Goal: Find contact information: Find specific fact

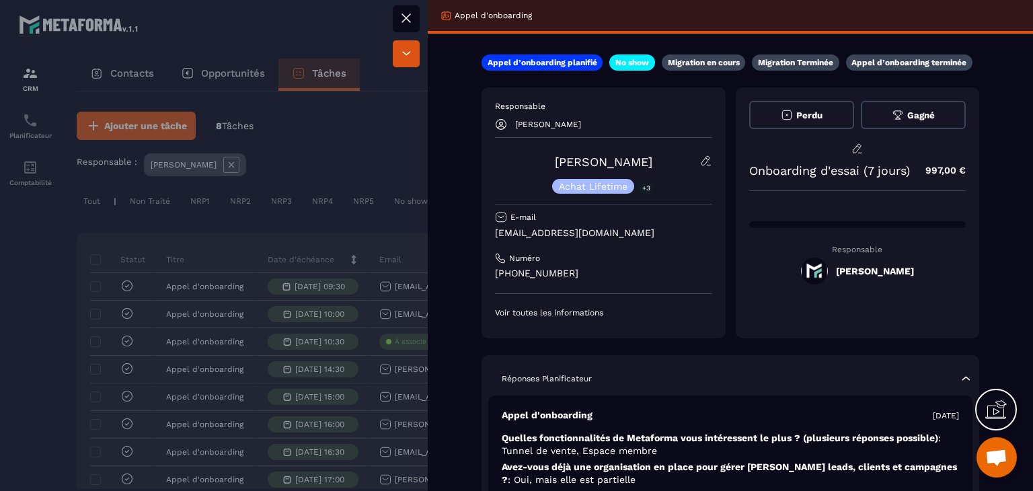
click at [394, 251] on div at bounding box center [516, 245] width 1033 height 491
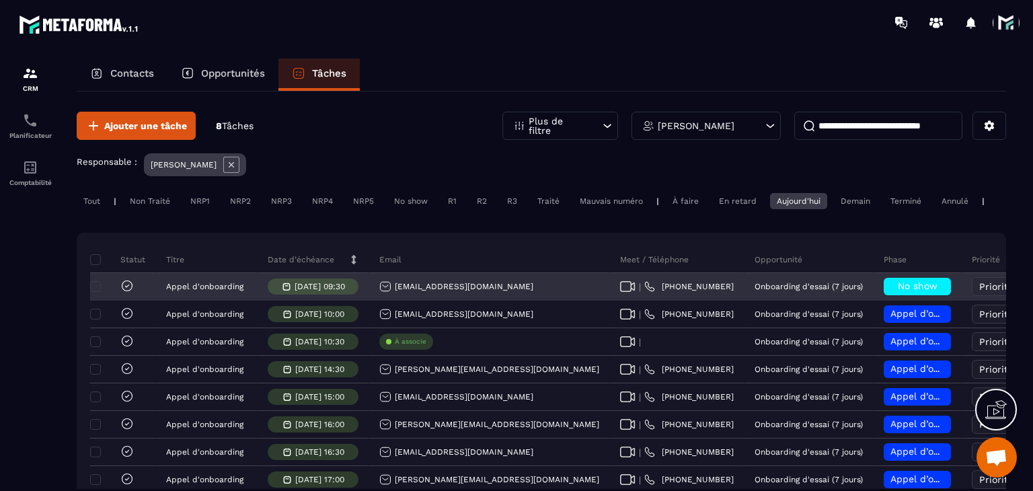
click at [620, 291] on icon at bounding box center [627, 286] width 15 height 11
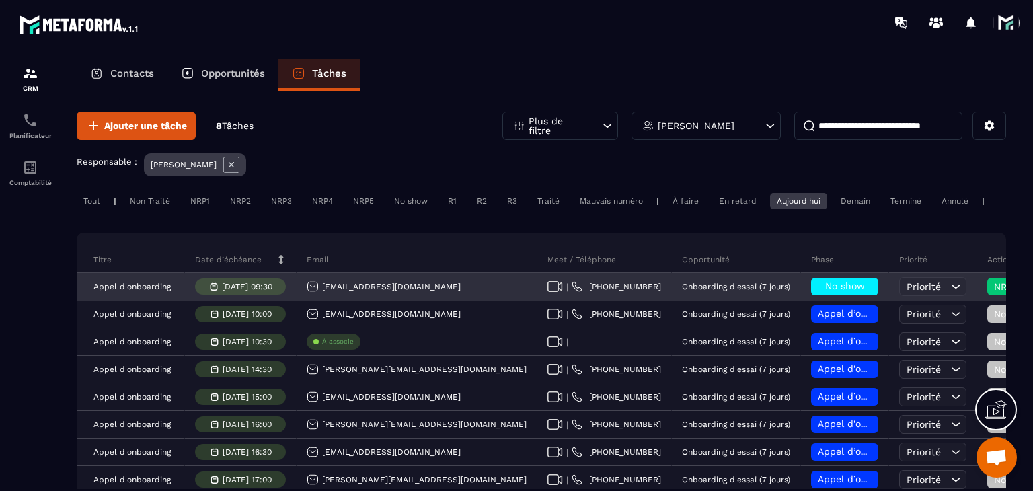
scroll to position [0, 79]
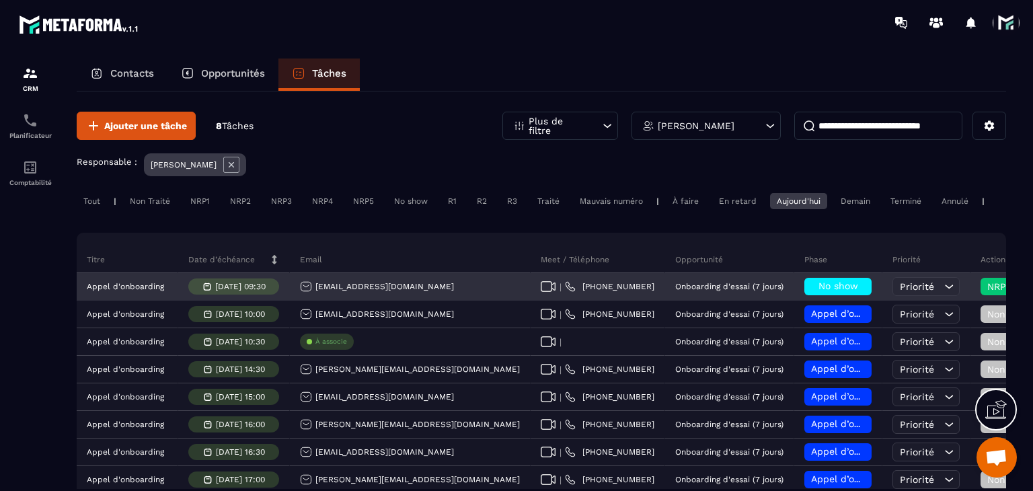
click at [980, 288] on div "NRP1" at bounding box center [1020, 286] width 81 height 17
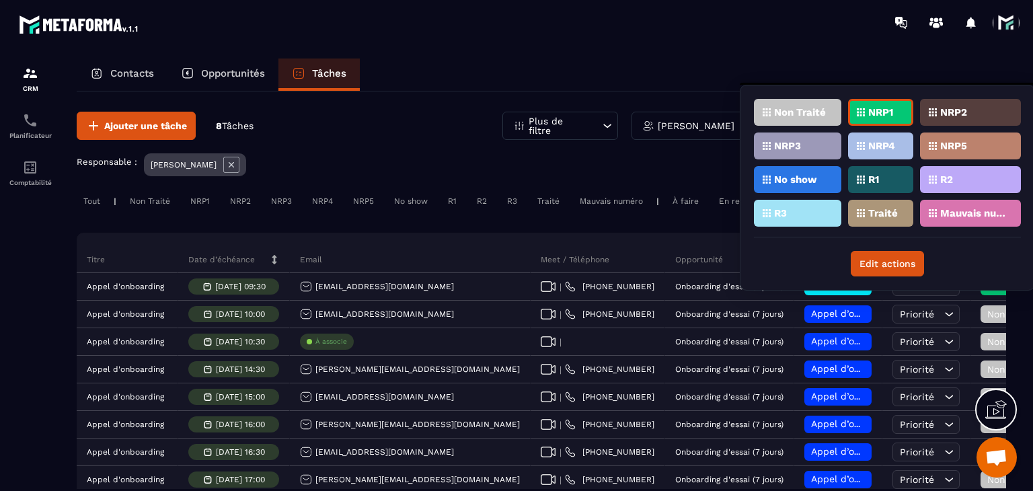
click at [940, 109] on p "NRP2" at bounding box center [953, 112] width 27 height 9
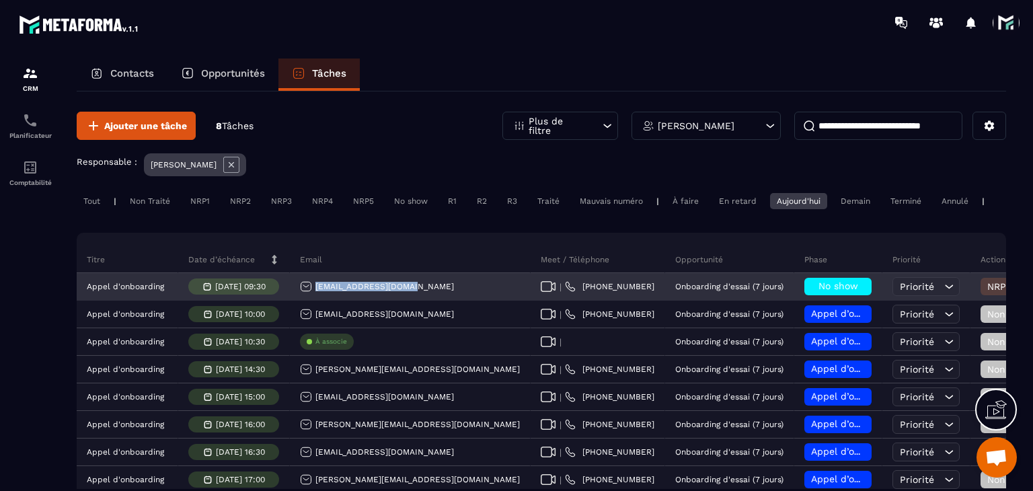
drag, startPoint x: 415, startPoint y: 298, endPoint x: 311, endPoint y: 300, distance: 104.9
click at [311, 300] on div "[EMAIL_ADDRESS][DOMAIN_NAME]" at bounding box center [410, 287] width 241 height 27
copy p "[EMAIL_ADDRESS][DOMAIN_NAME]"
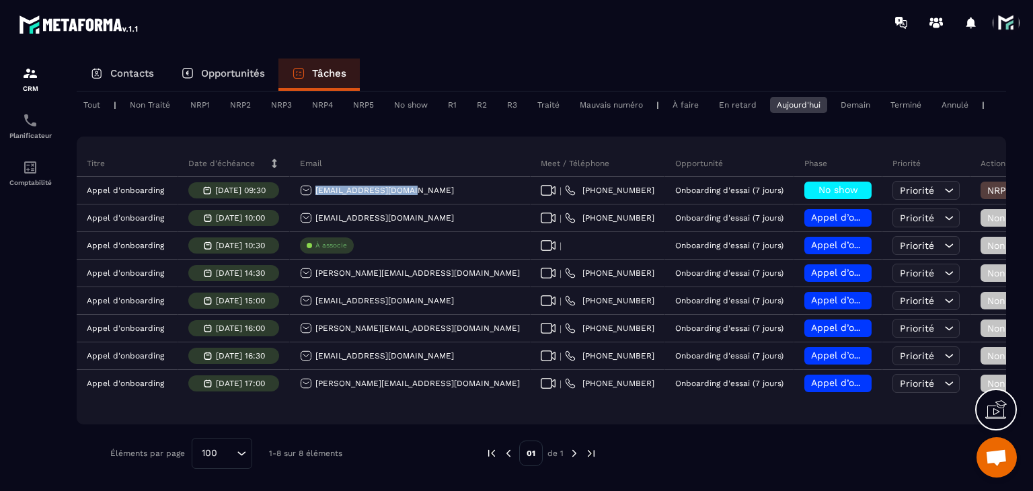
scroll to position [106, 0]
click at [441, 147] on div "Statut Titre Date d’échéance Email Meet / Téléphone Opportunité Phase Priorité …" at bounding box center [541, 280] width 929 height 288
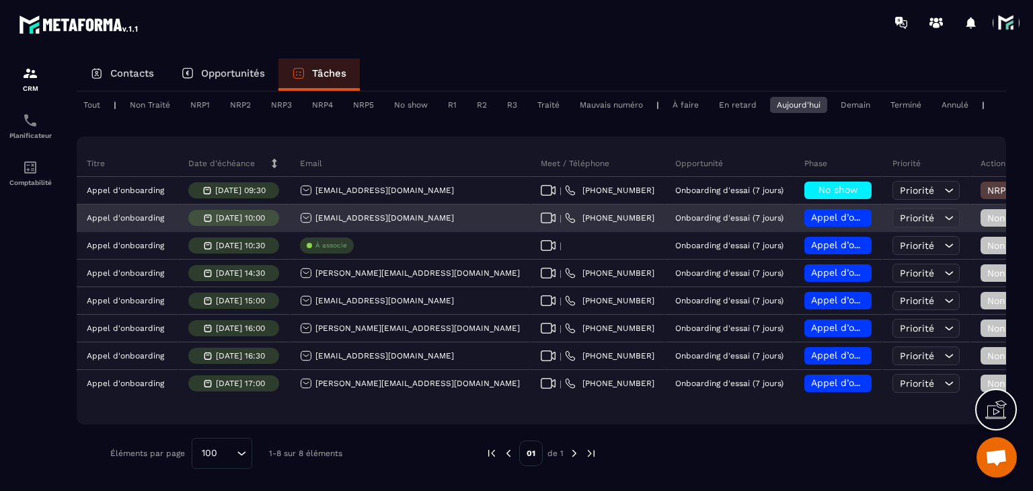
click at [382, 212] on div "[EMAIL_ADDRESS][DOMAIN_NAME]" at bounding box center [377, 218] width 154 height 12
